Goal: Task Accomplishment & Management: Complete application form

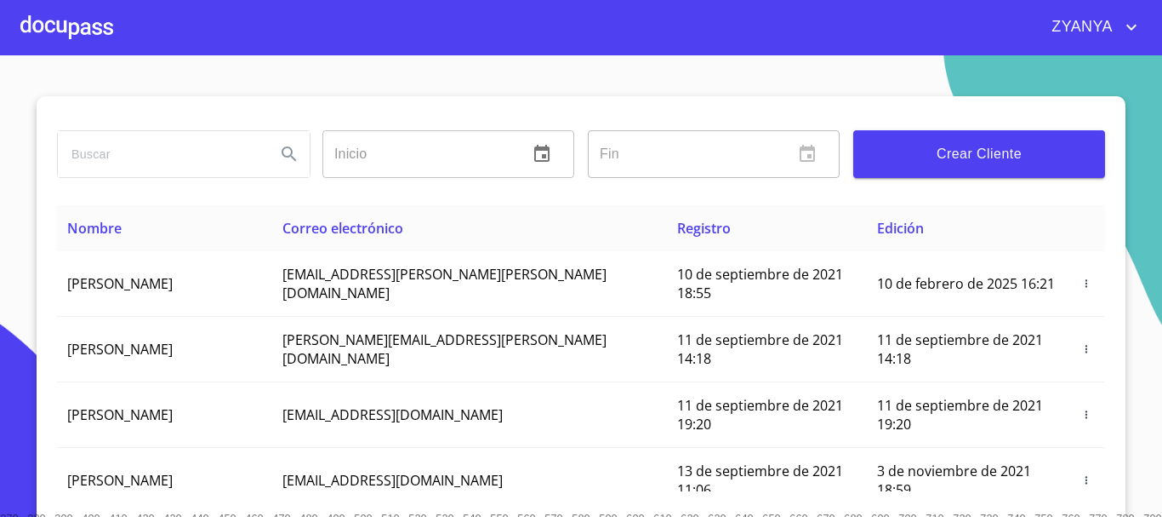
click at [68, 21] on div at bounding box center [66, 27] width 93 height 54
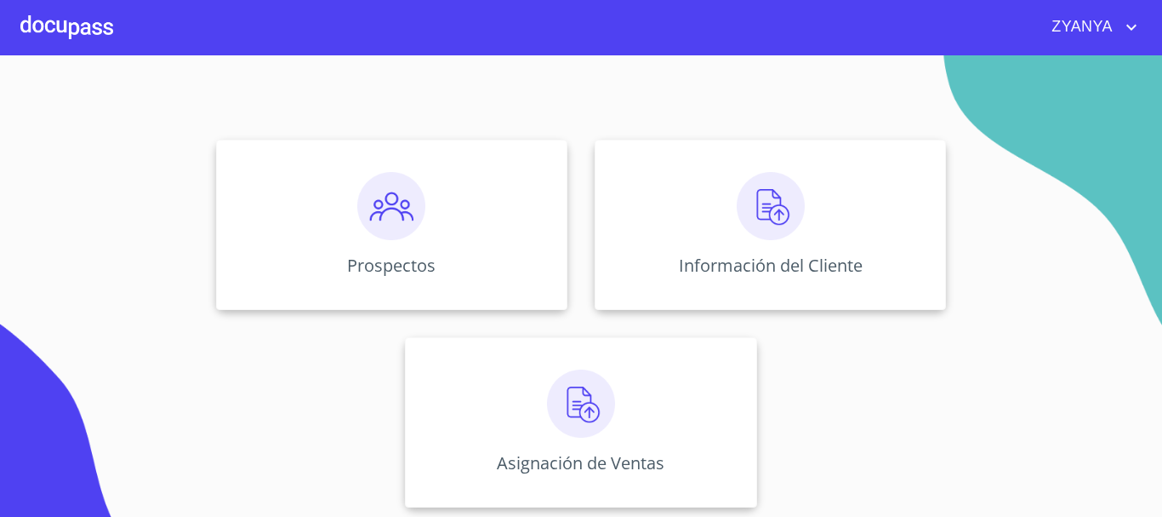
scroll to position [141, 0]
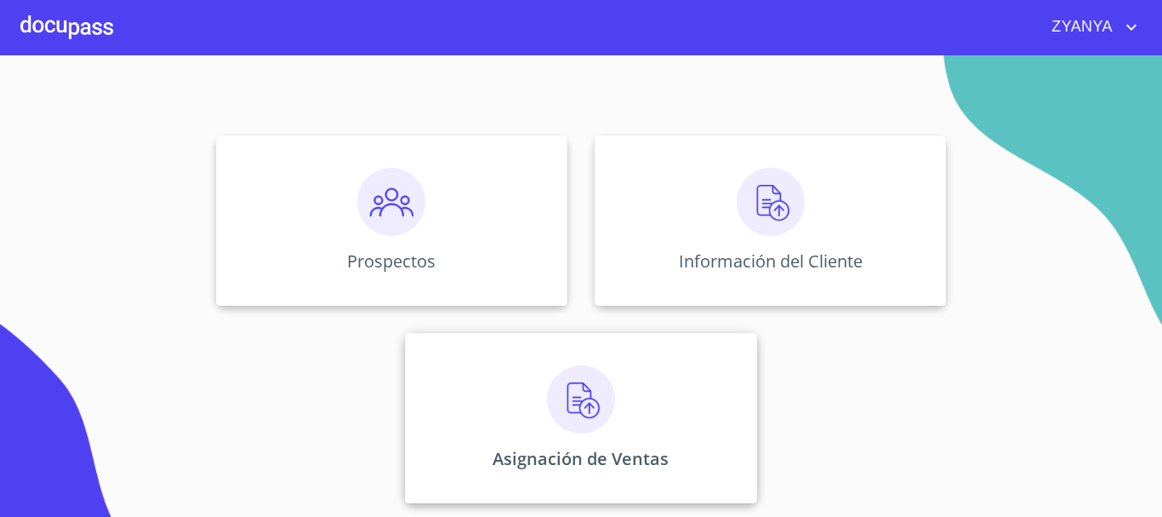
click at [561, 442] on div "Asignación de Ventas" at bounding box center [580, 418] width 351 height 170
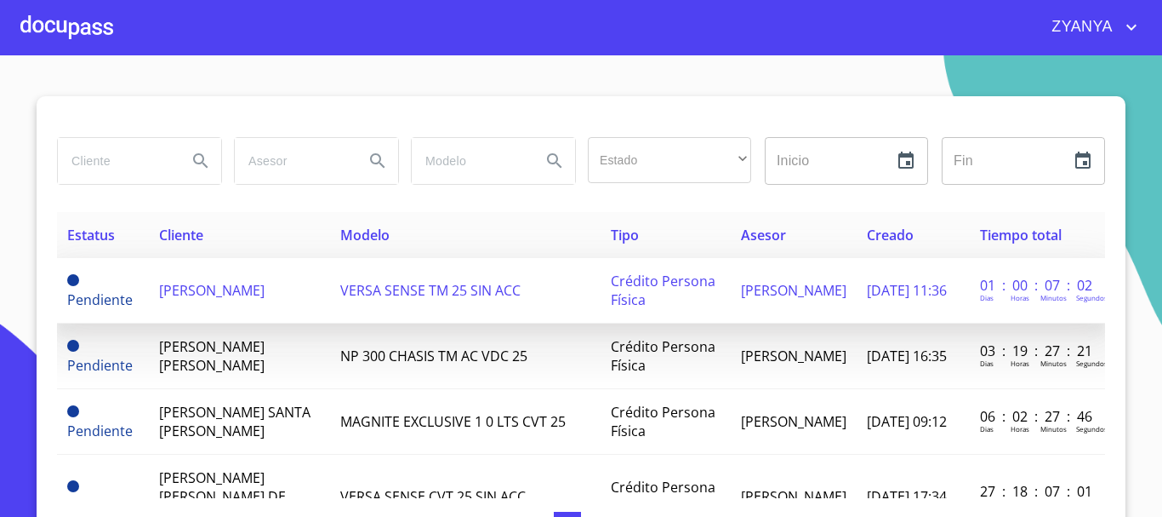
click at [219, 291] on td "[PERSON_NAME]" at bounding box center [239, 291] width 181 height 66
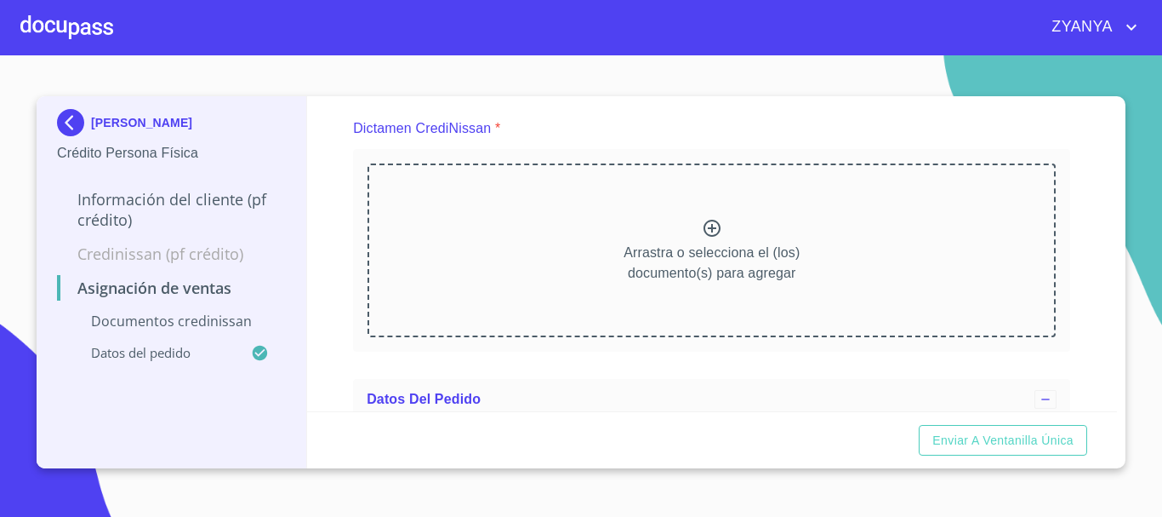
scroll to position [170, 0]
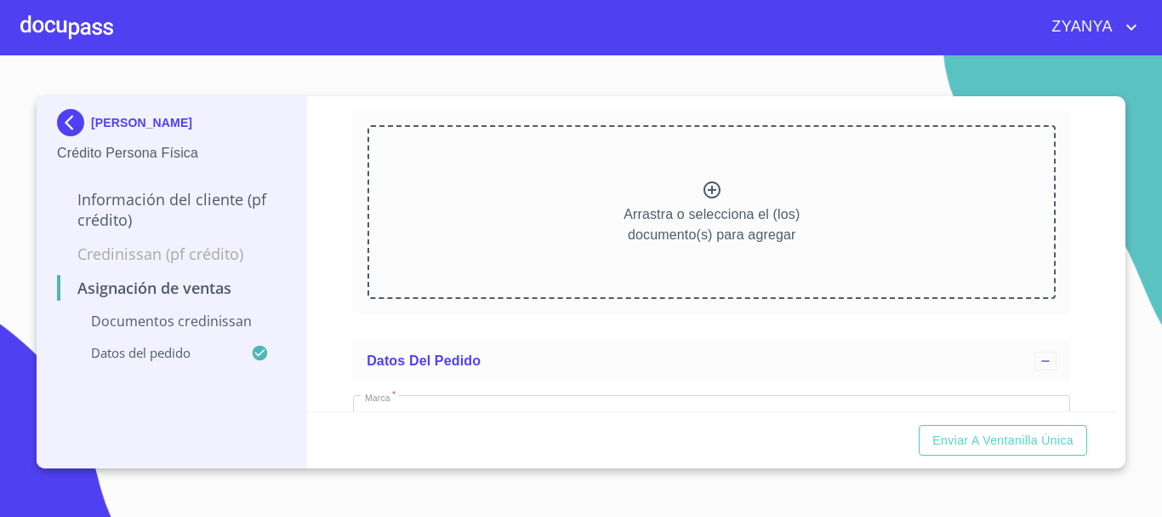
click at [704, 193] on icon at bounding box center [712, 189] width 17 height 17
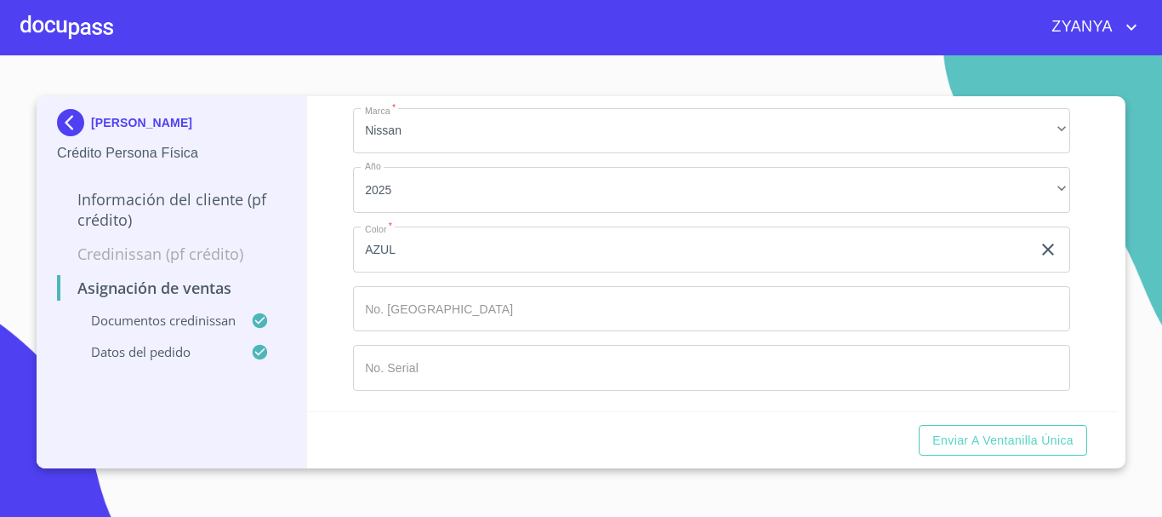
scroll to position [855, 0]
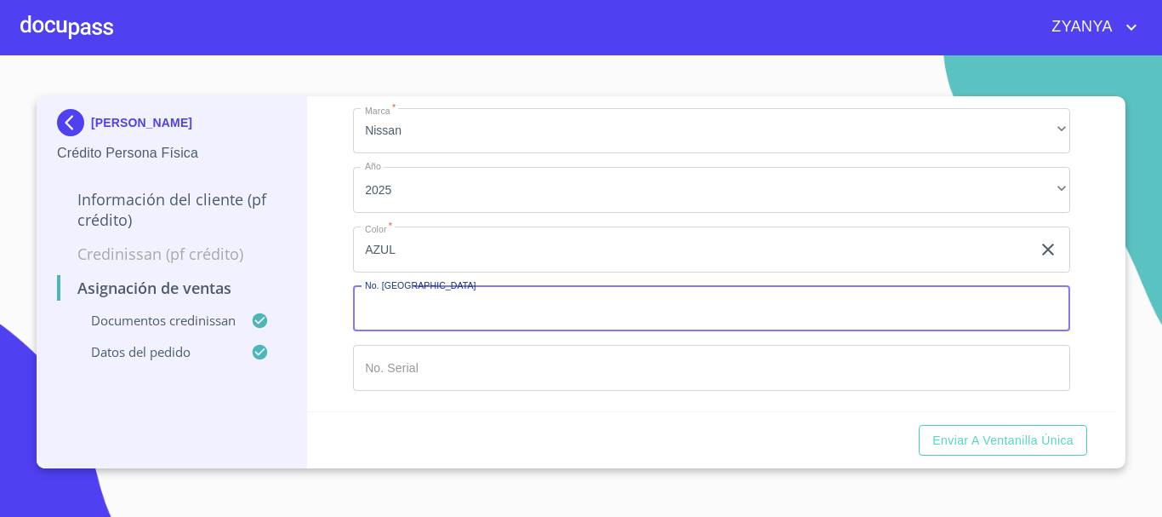
click at [592, 310] on input "Marca   *" at bounding box center [711, 309] width 717 height 46
type input "149829"
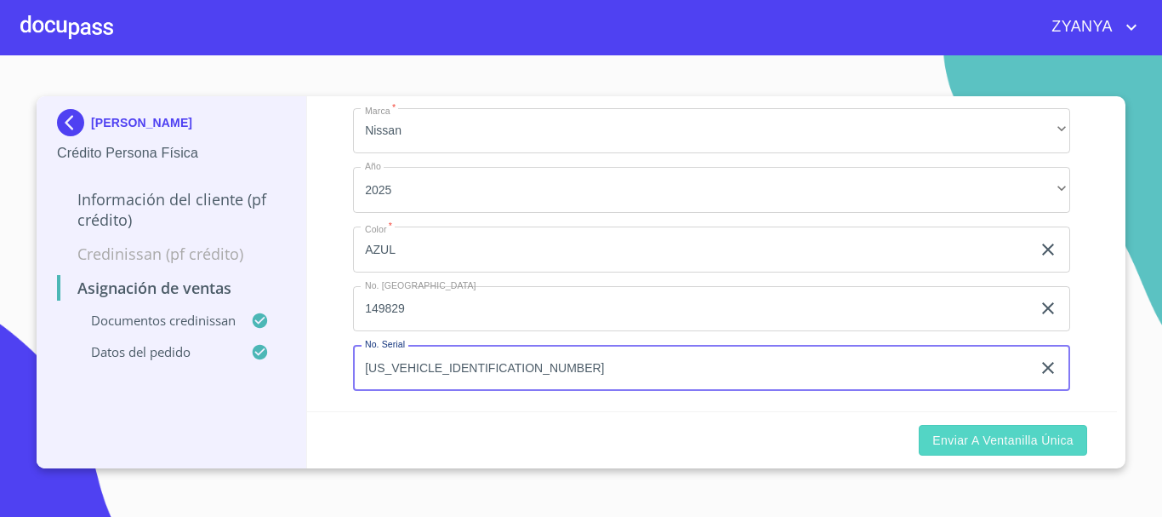
type input "[US_VEHICLE_IDENTIFICATION_NUMBER]"
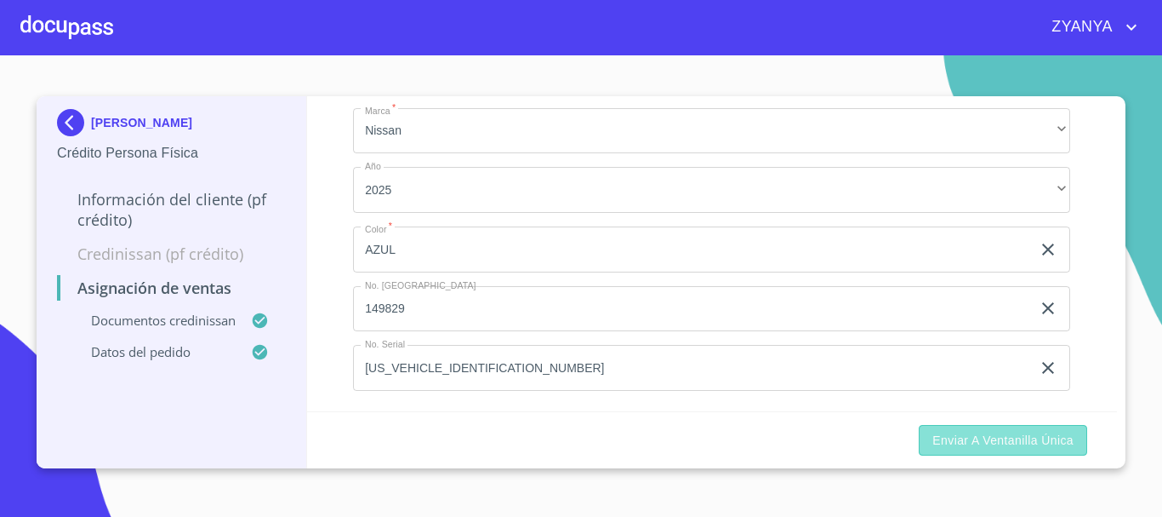
click at [1026, 443] on span "Enviar a Ventanilla única" at bounding box center [1003, 440] width 141 height 21
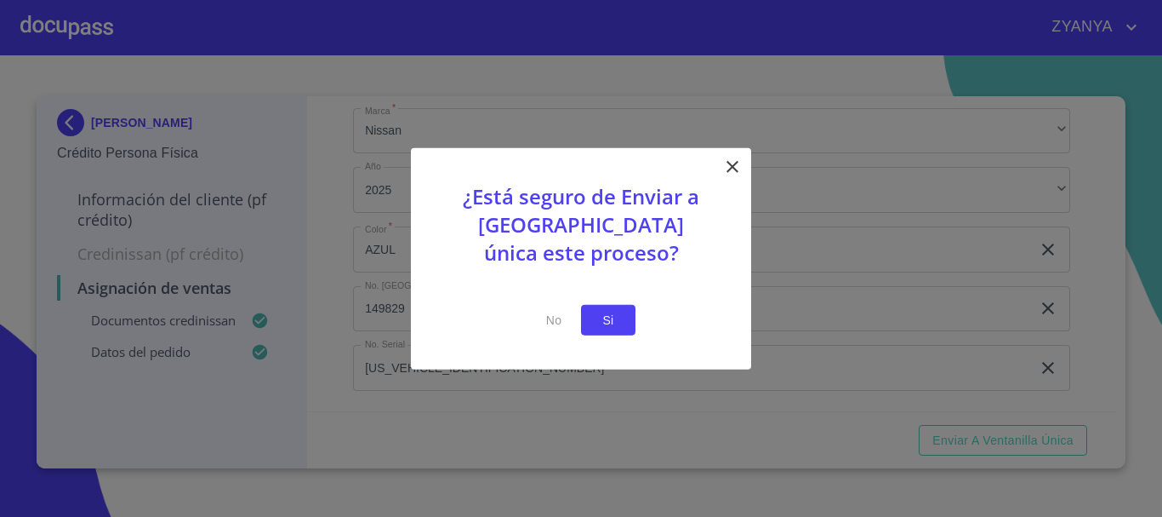
click at [625, 318] on button "Si" at bounding box center [608, 319] width 54 height 31
